Goal: Download file/media

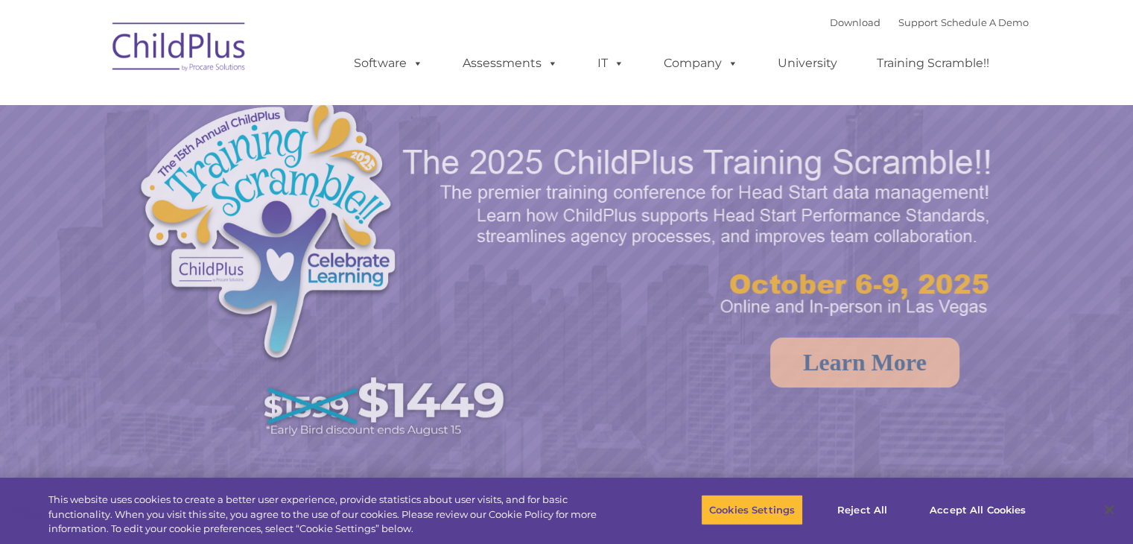
select select "MEDIUM"
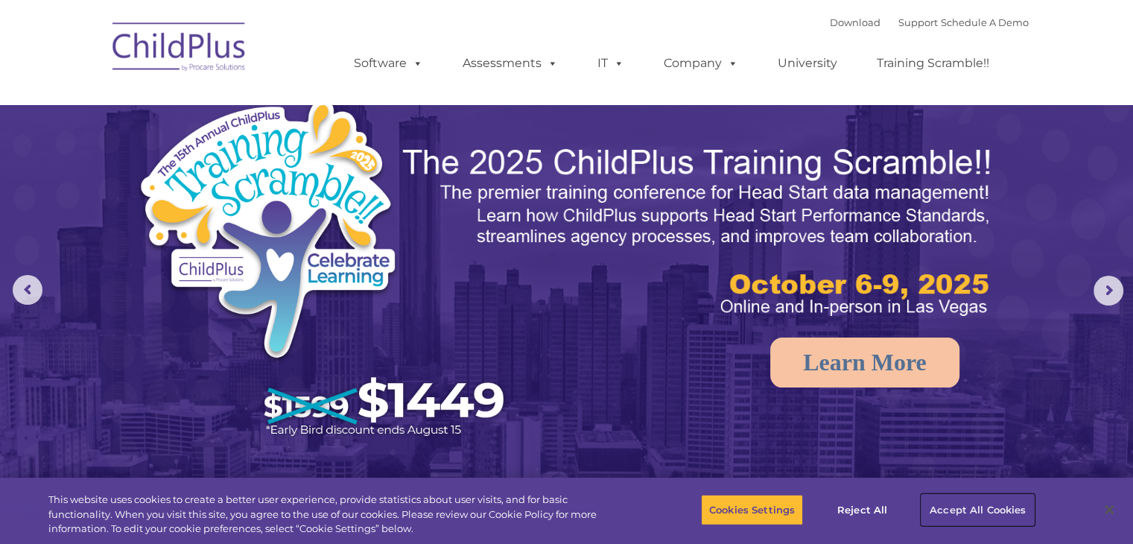
click at [943, 516] on button "Accept All Cookies" at bounding box center [978, 509] width 113 height 31
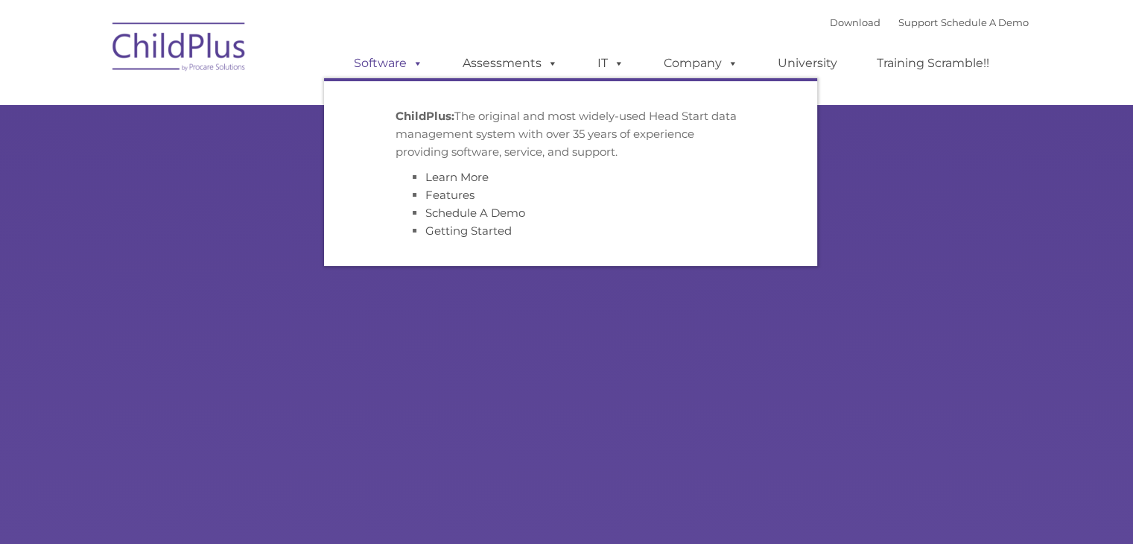
type input ""
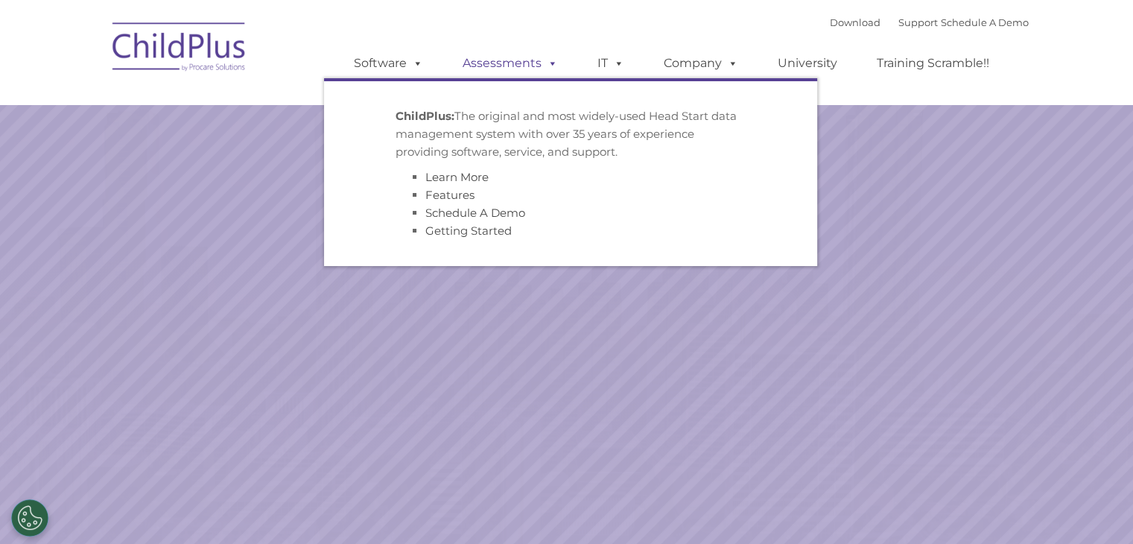
select select "MEDIUM"
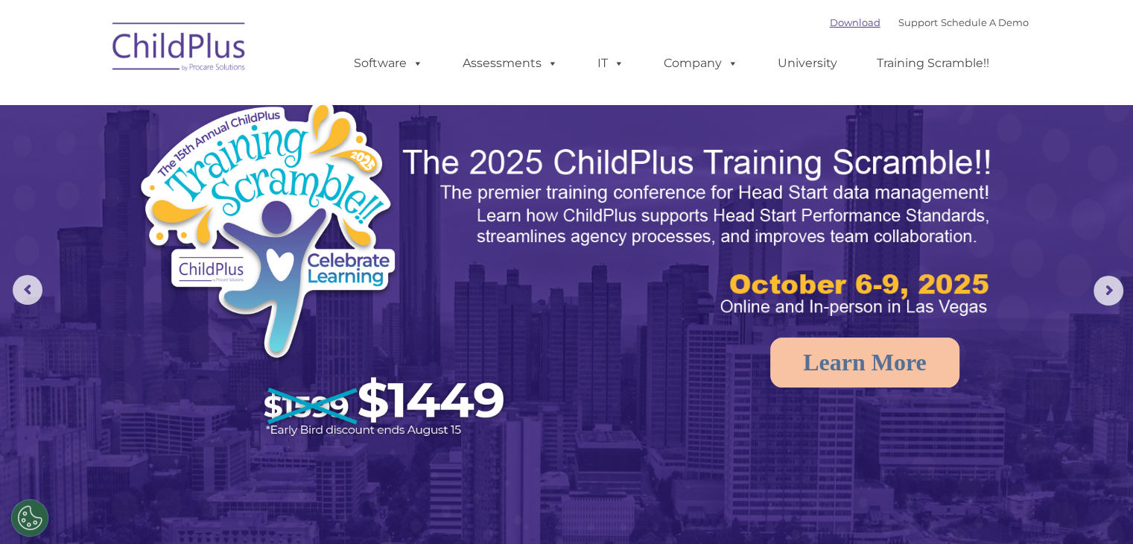
click at [835, 22] on link "Download" at bounding box center [855, 22] width 51 height 12
